Goal: Check status: Check status

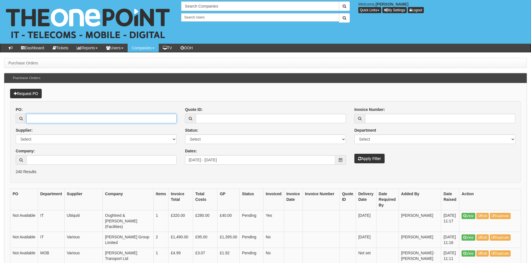
click at [54, 122] on input "PO:" at bounding box center [101, 119] width 150 height 10
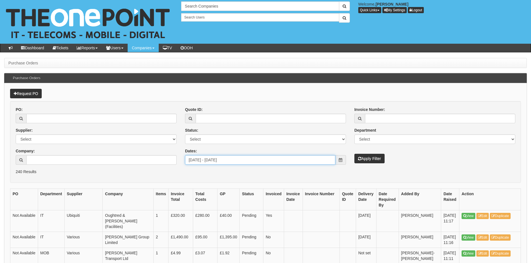
click at [282, 163] on input "[DATE] - [DATE]" at bounding box center [260, 160] width 150 height 10
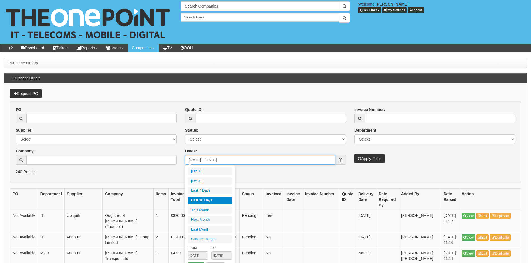
type input "2025-08-13"
drag, startPoint x: 263, startPoint y: 161, endPoint x: 137, endPoint y: 166, distance: 126.2
click at [137, 166] on div "PO: Supplier: Select 123 REG.co.uk 1Password 3 4Gon AA Jones Electric Ltd Abzor…" at bounding box center [265, 138] width 508 height 62
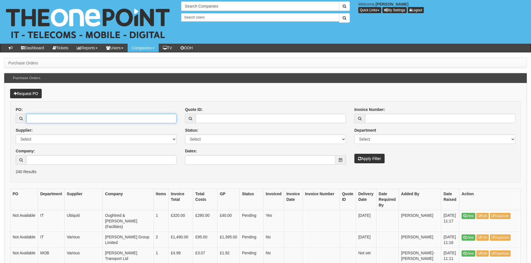
click at [73, 117] on input "PO:" at bounding box center [101, 119] width 150 height 10
type input "19253"
click at [355, 154] on button "Apply Filter" at bounding box center [370, 159] width 30 height 10
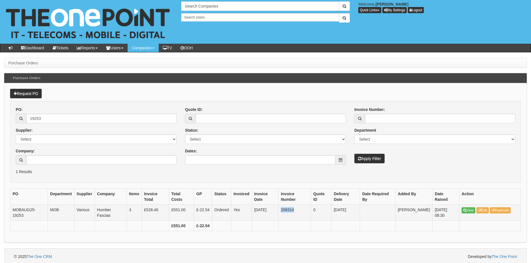
drag, startPoint x: 281, startPoint y: 210, endPoint x: 295, endPoint y: 205, distance: 15.0
click at [295, 205] on td "206314" at bounding box center [295, 213] width 32 height 16
copy td "206314"
drag, startPoint x: 55, startPoint y: 120, endPoint x: 19, endPoint y: 130, distance: 37.4
click at [19, 130] on div "PO: 19253 Supplier: Select 123 REG.co.uk 1Password 3 4Gon AA Jones Electric Ltd…" at bounding box center [95, 138] width 169 height 62
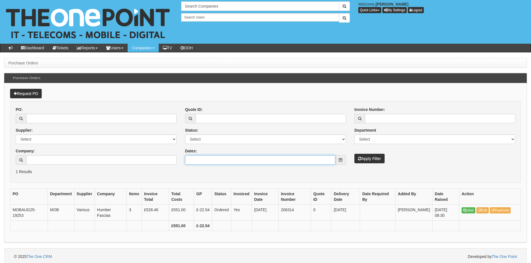
click at [237, 164] on input "Dates:" at bounding box center [260, 160] width 150 height 10
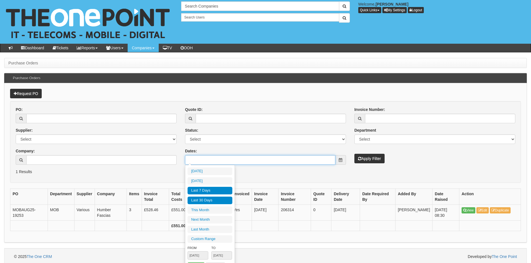
type input "2025-09-10"
type input "2025-09-05"
type input "[DATE]"
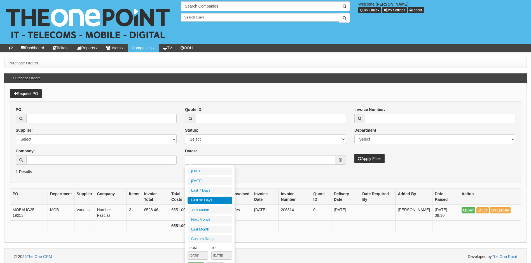
click at [215, 199] on li "Last 30 Days" at bounding box center [210, 201] width 45 height 8
type input "[DATE] - [DATE]"
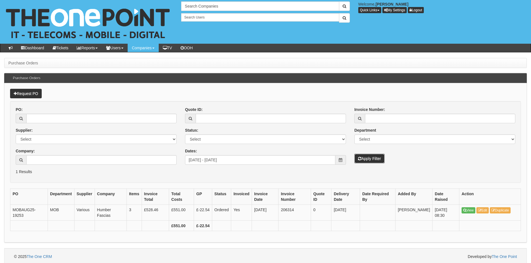
click at [372, 158] on button "Apply Filter" at bounding box center [370, 159] width 30 height 10
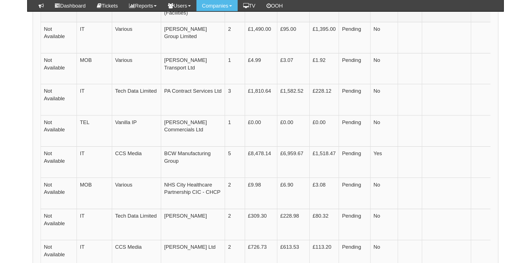
scroll to position [280, 0]
